Goal: Subscribe to service/newsletter

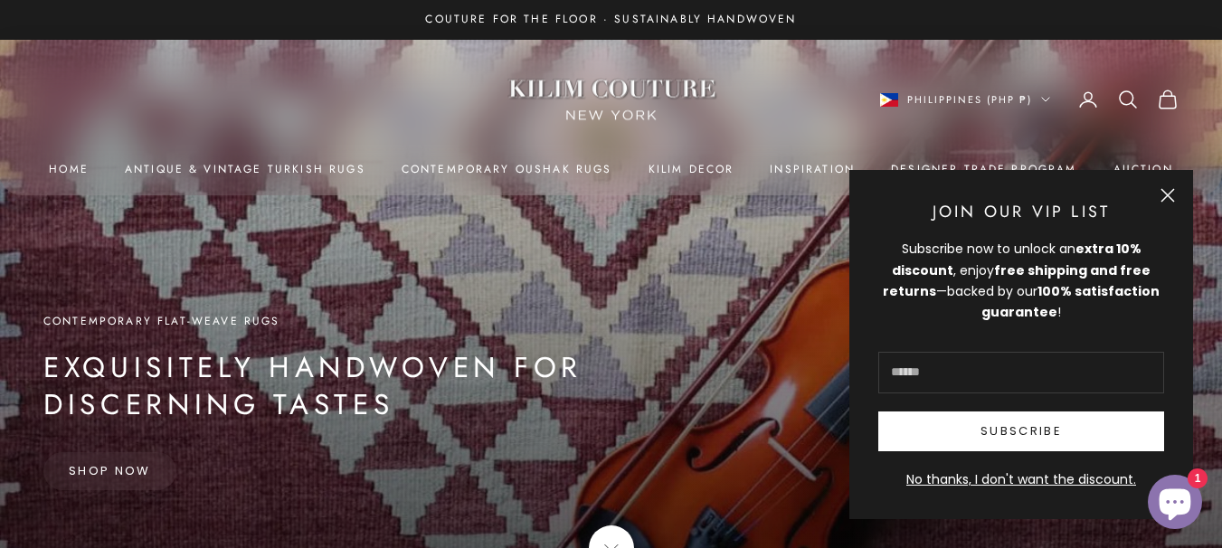
click at [1161, 203] on button "Close" at bounding box center [1168, 195] width 14 height 14
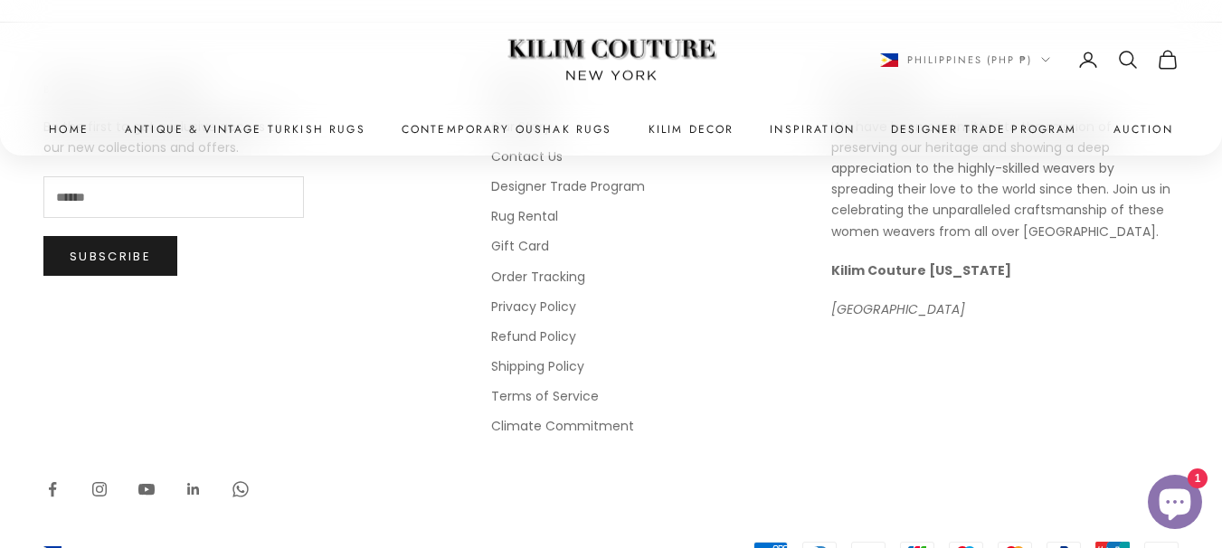
scroll to position [9517, 0]
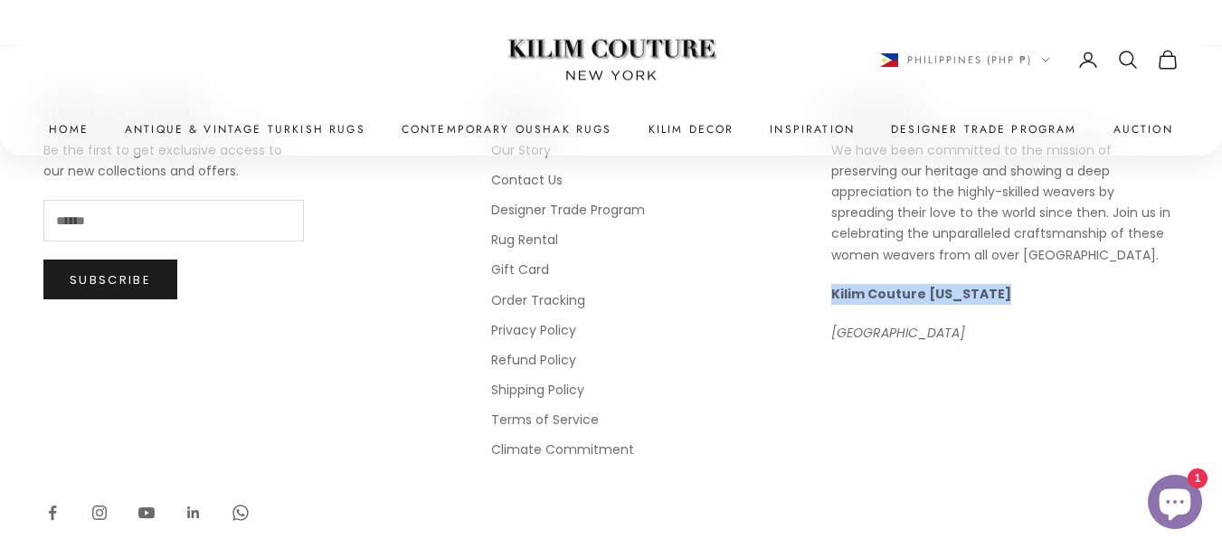
drag, startPoint x: 820, startPoint y: 279, endPoint x: 1068, endPoint y: 305, distance: 250.2
click at [1068, 305] on div "Become a VIP Member Be the first to get exclusive access to our new collections…" at bounding box center [610, 282] width 1135 height 356
copy strong "Kilim Couture [US_STATE]"
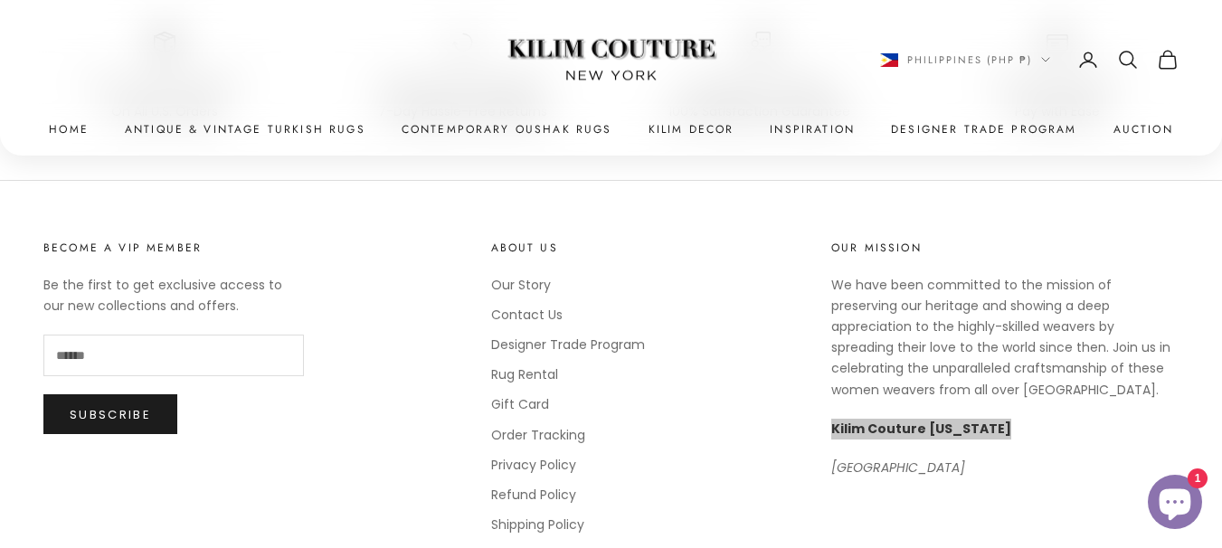
scroll to position [9263, 0]
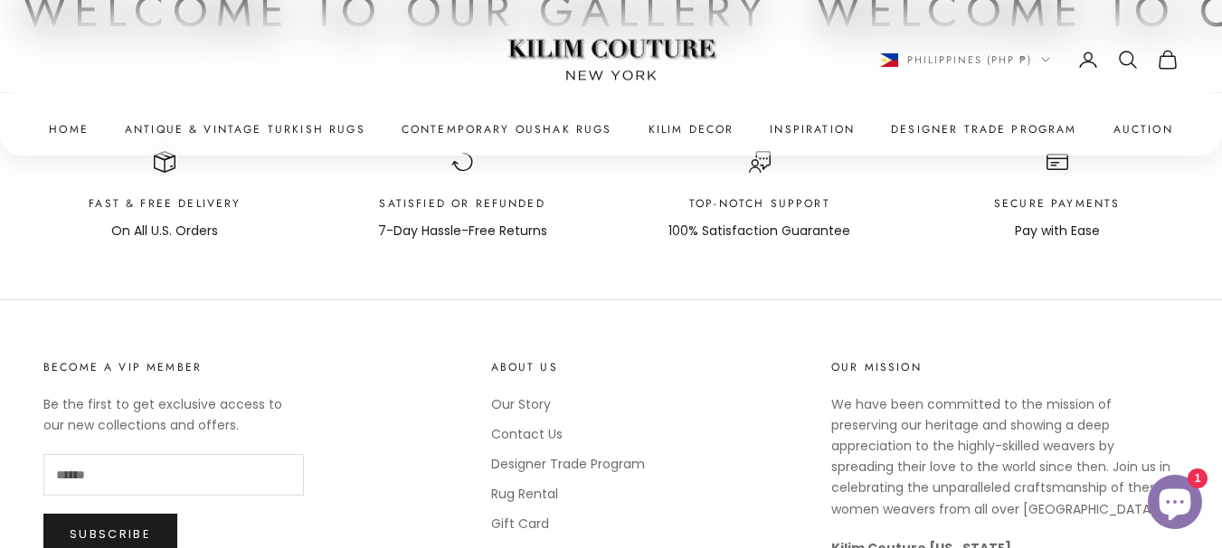
click at [188, 454] on input "E-mail" at bounding box center [173, 475] width 261 height 42
type input "**********"
click at [43, 514] on button "Subscribe" at bounding box center [110, 534] width 134 height 40
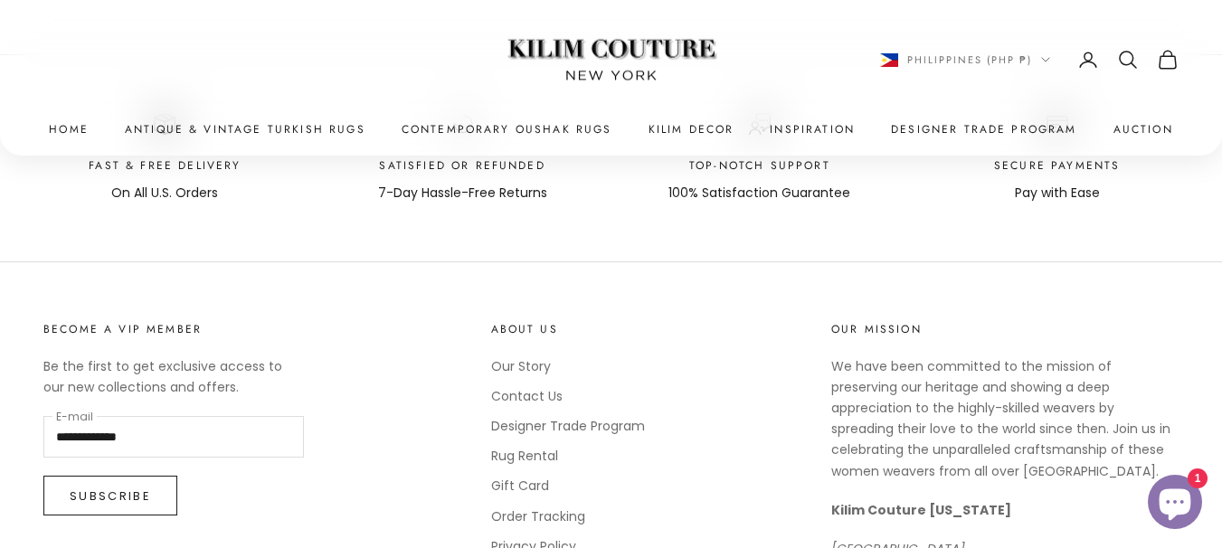
scroll to position [9306, 0]
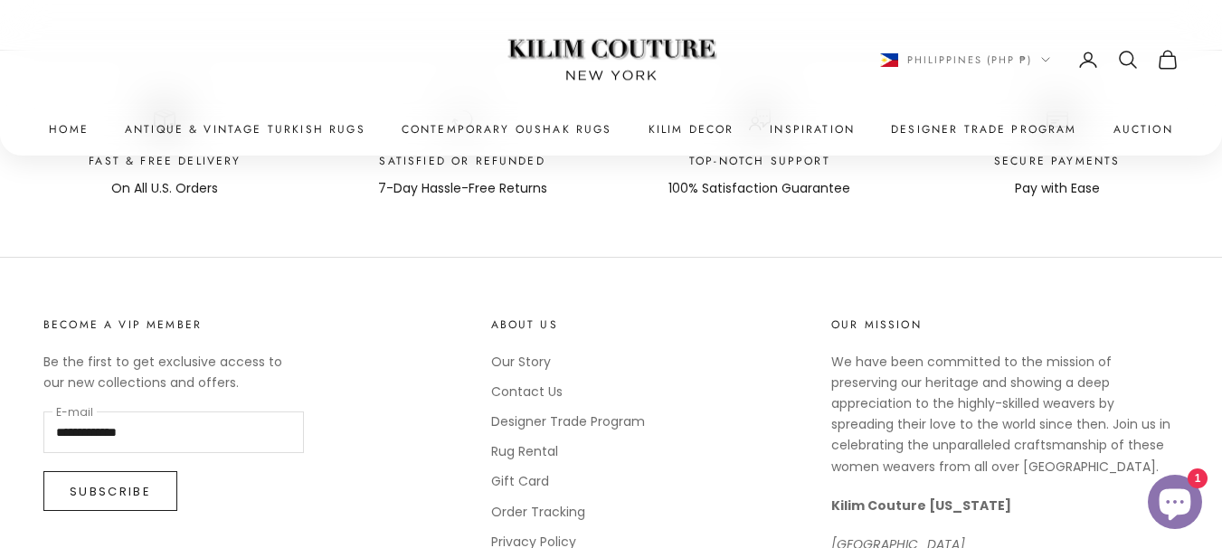
click at [125, 477] on button "Subscribe" at bounding box center [110, 491] width 134 height 40
